Goal: Transaction & Acquisition: Purchase product/service

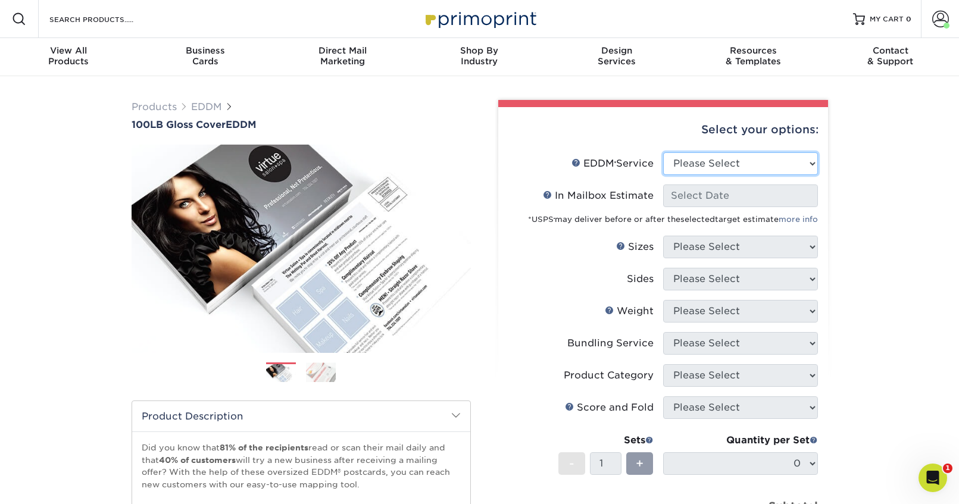
click at [713, 168] on select "Please Select Full Service Print Only" at bounding box center [740, 163] width 155 height 23
select select "full_service"
click at [663, 152] on select "Please Select Full Service Print Only" at bounding box center [740, 163] width 155 height 23
select select "-1"
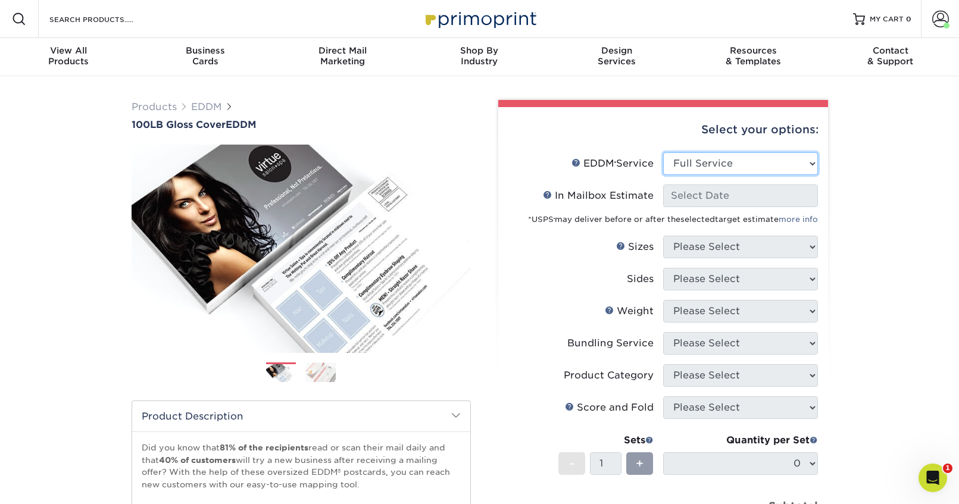
select select "-1"
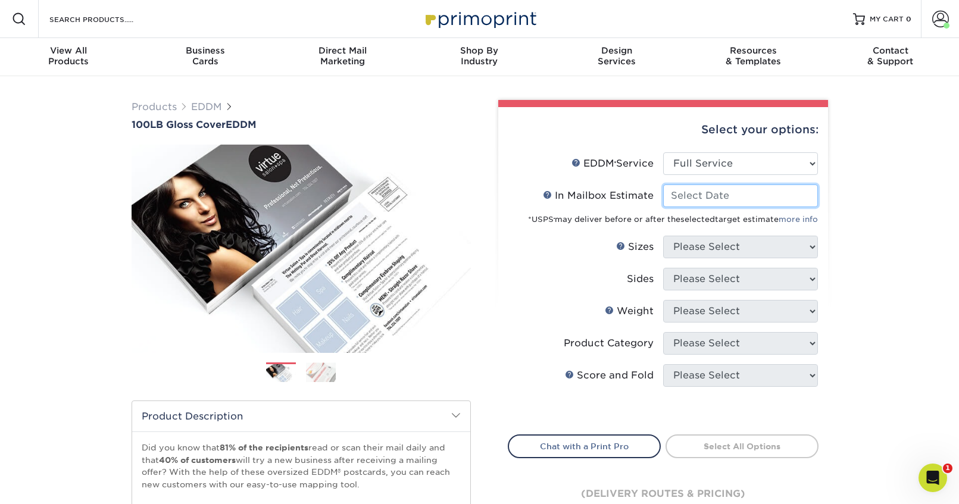
click at [704, 197] on input "In Mailbox Estimate Help In Mailbox Estimate" at bounding box center [740, 195] width 155 height 23
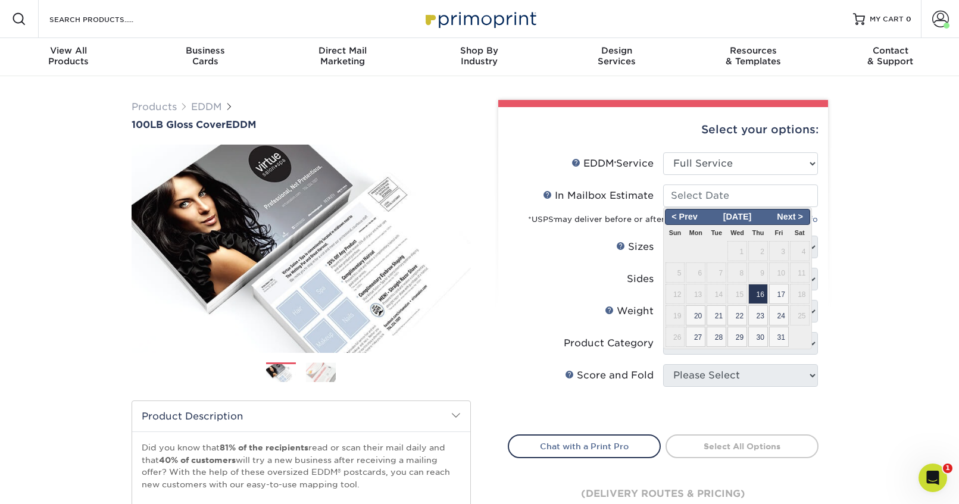
click at [764, 291] on span "16" at bounding box center [758, 294] width 20 height 20
type input "[DATE]"
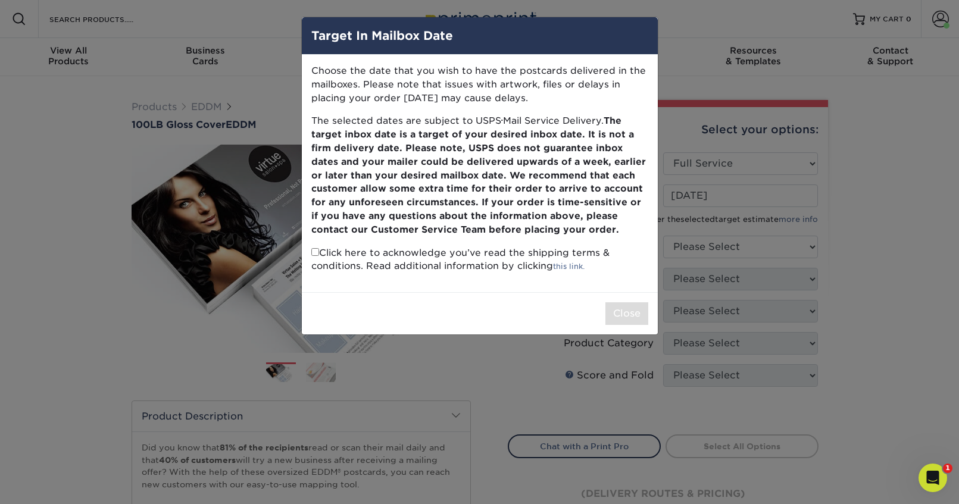
click at [313, 252] on input "checkbox" at bounding box center [315, 252] width 8 height 8
checkbox input "true"
click at [621, 314] on button "Close" at bounding box center [626, 313] width 43 height 23
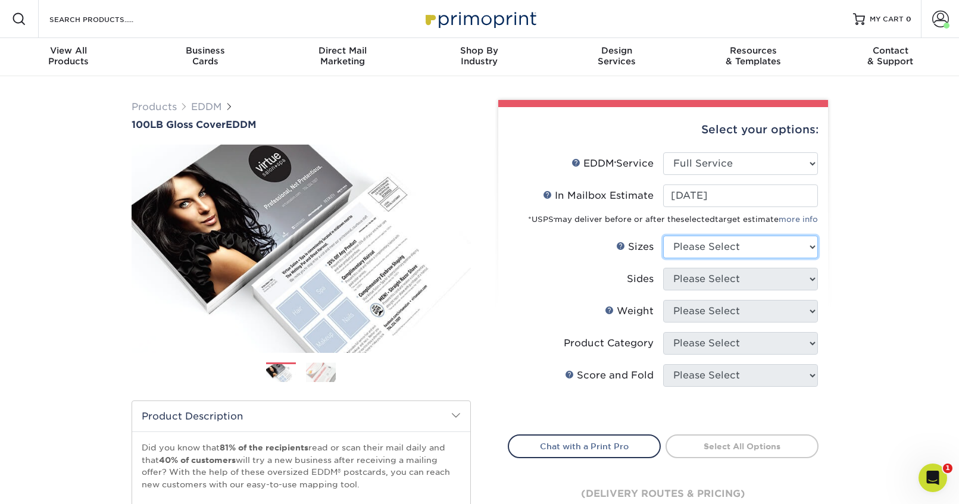
click at [727, 245] on select "Please Select 4.5" x 12" 6" x 12" 6.5" x 8" 6.5" x 9" 6.5" x 12" 7" x 8.5" 8" x…" at bounding box center [740, 247] width 155 height 23
select select "6.00x12.00"
click at [663, 236] on select "Please Select 4.5" x 12" 6" x 12" 6.5" x 8" 6.5" x 9" 6.5" x 12" 7" x 8.5" 8" x…" at bounding box center [740, 247] width 155 height 23
click at [715, 280] on select "Please Select Print Both Sides Print Front Only" at bounding box center [740, 279] width 155 height 23
select select "13abbda7-1d64-4f25-8bb2-c179b224825d"
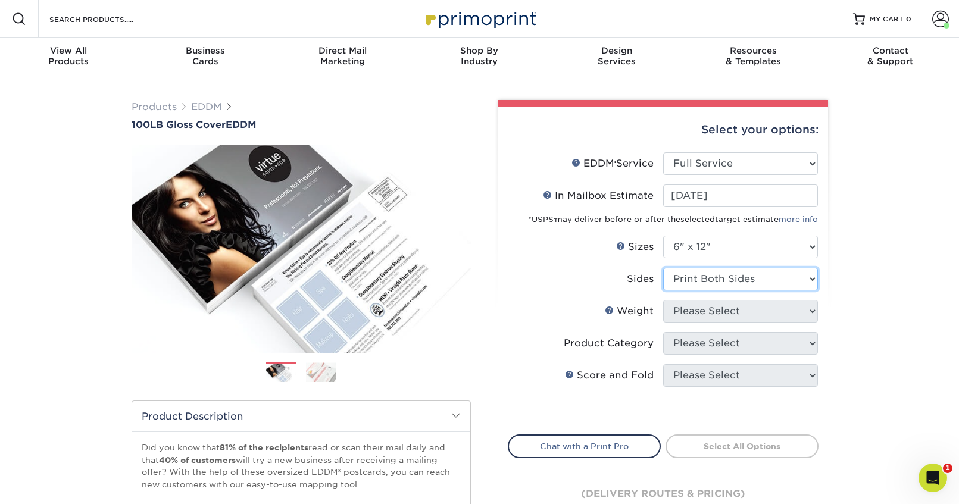
click at [663, 268] on select "Please Select Print Both Sides Print Front Only" at bounding box center [740, 279] width 155 height 23
